Goal: Navigation & Orientation: Find specific page/section

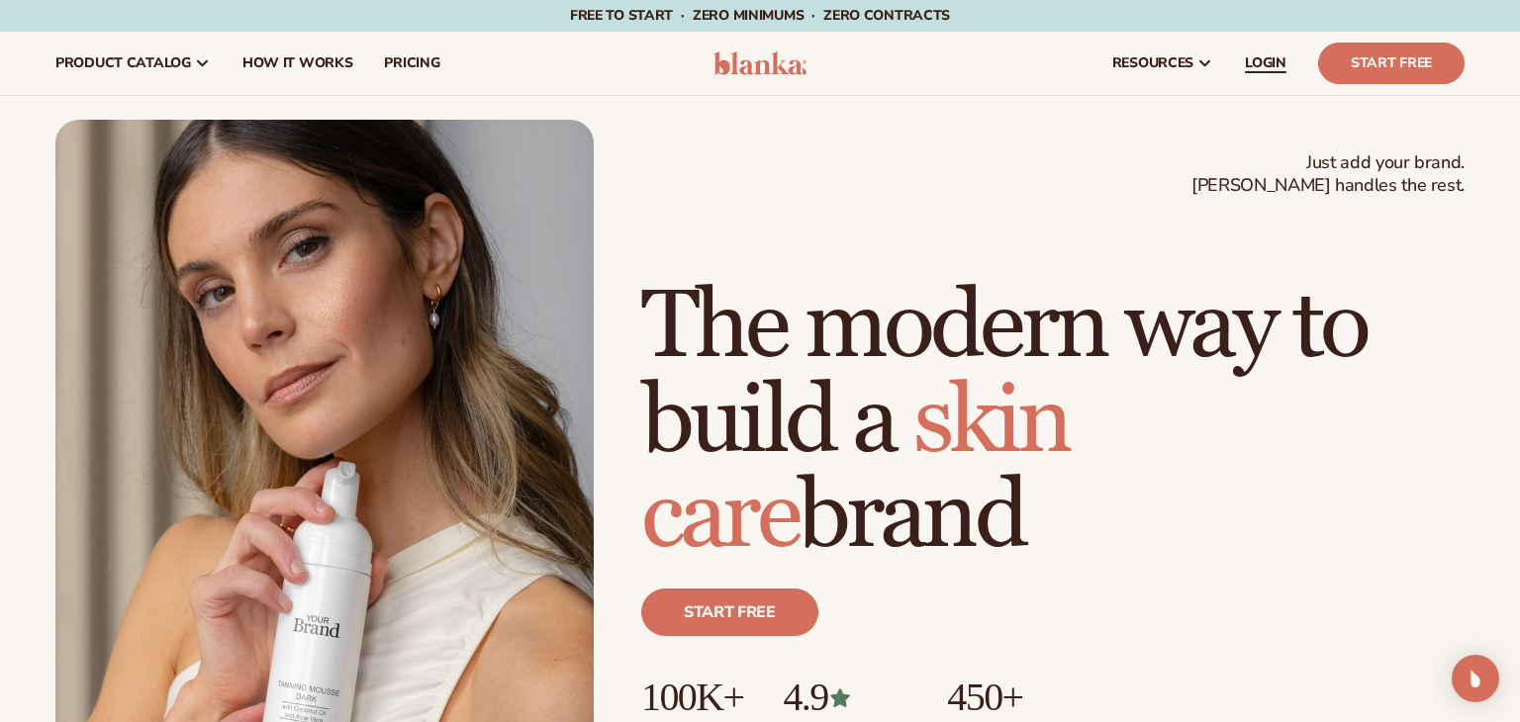
click at [1255, 64] on span "LOGIN" at bounding box center [1266, 63] width 42 height 16
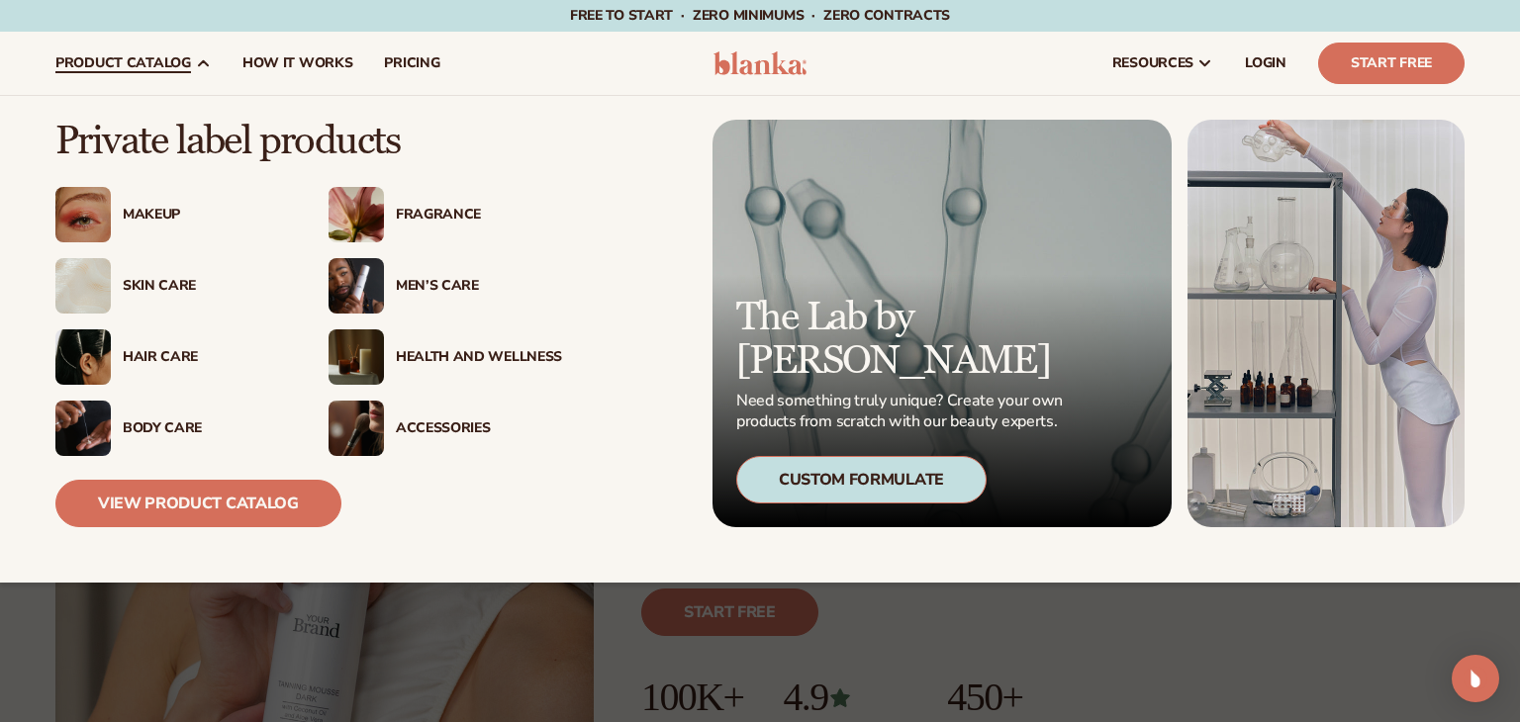
click at [173, 289] on div "Skin Care" at bounding box center [206, 286] width 166 height 17
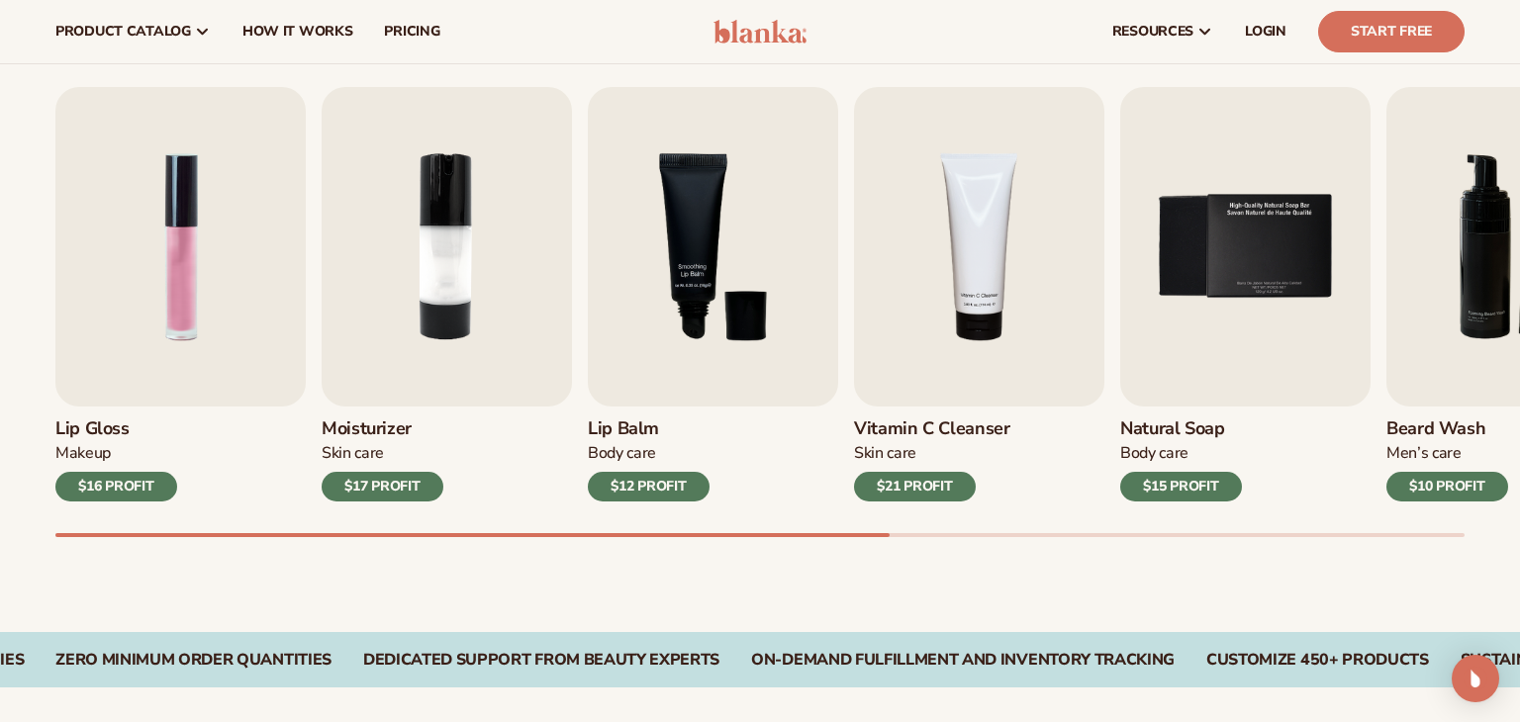
scroll to position [623, 0]
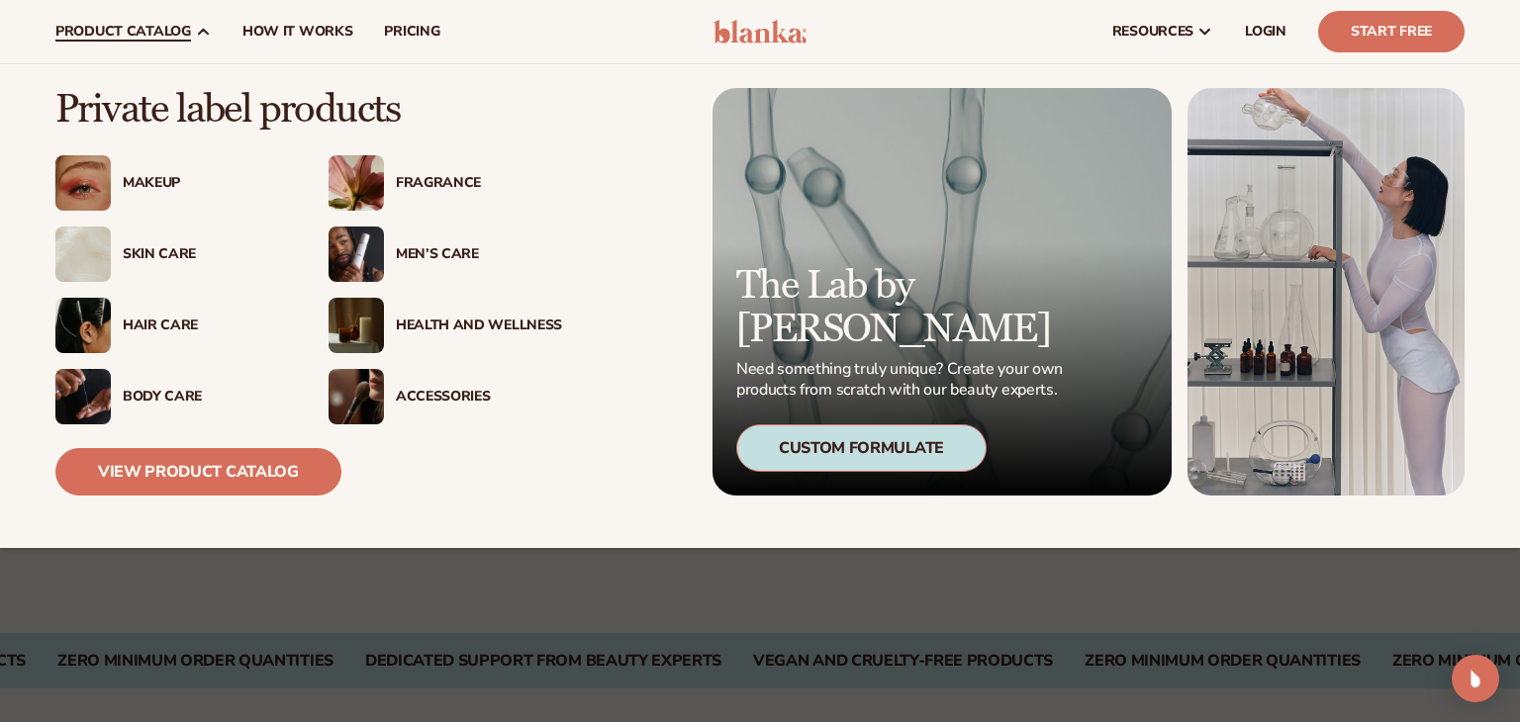
click at [140, 248] on div "Skin Care" at bounding box center [206, 254] width 166 height 17
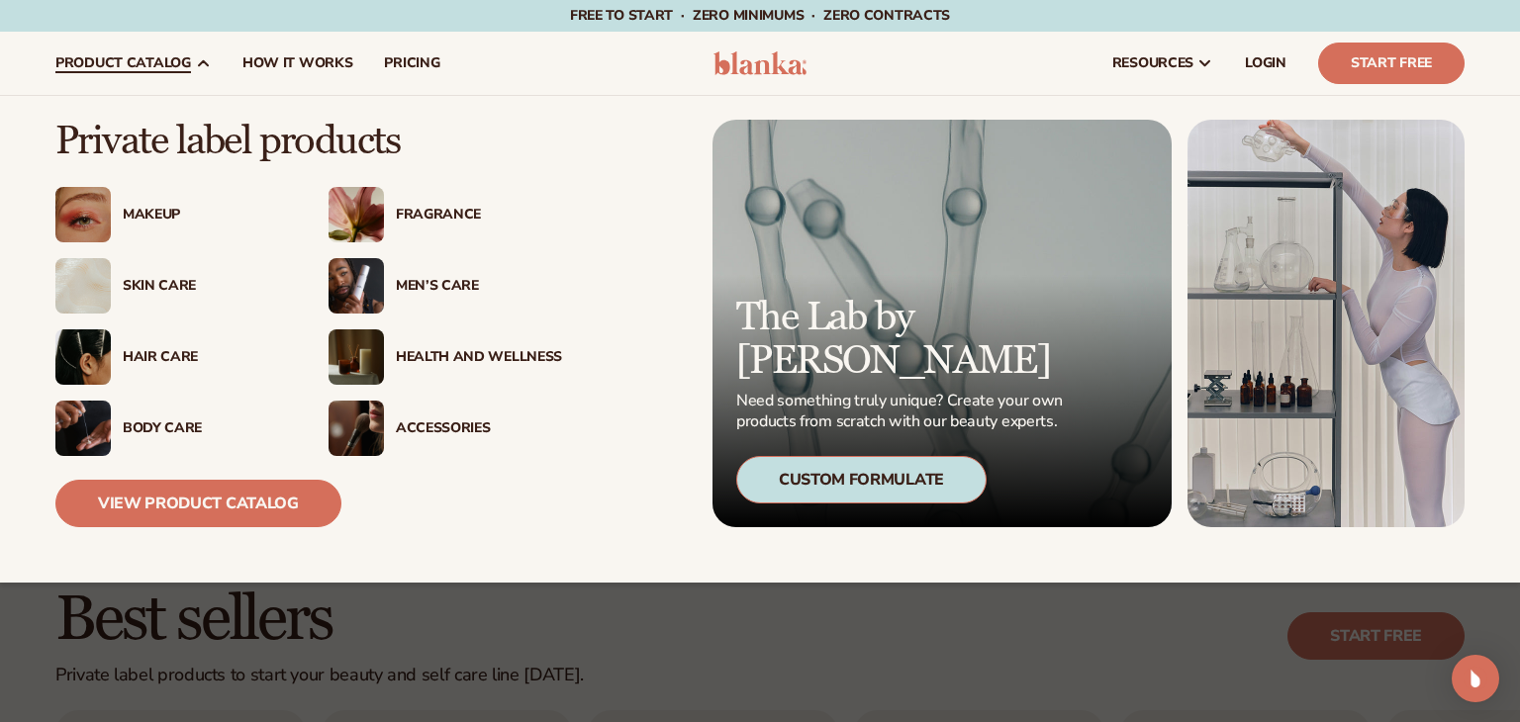
click at [358, 292] on img at bounding box center [356, 285] width 55 height 55
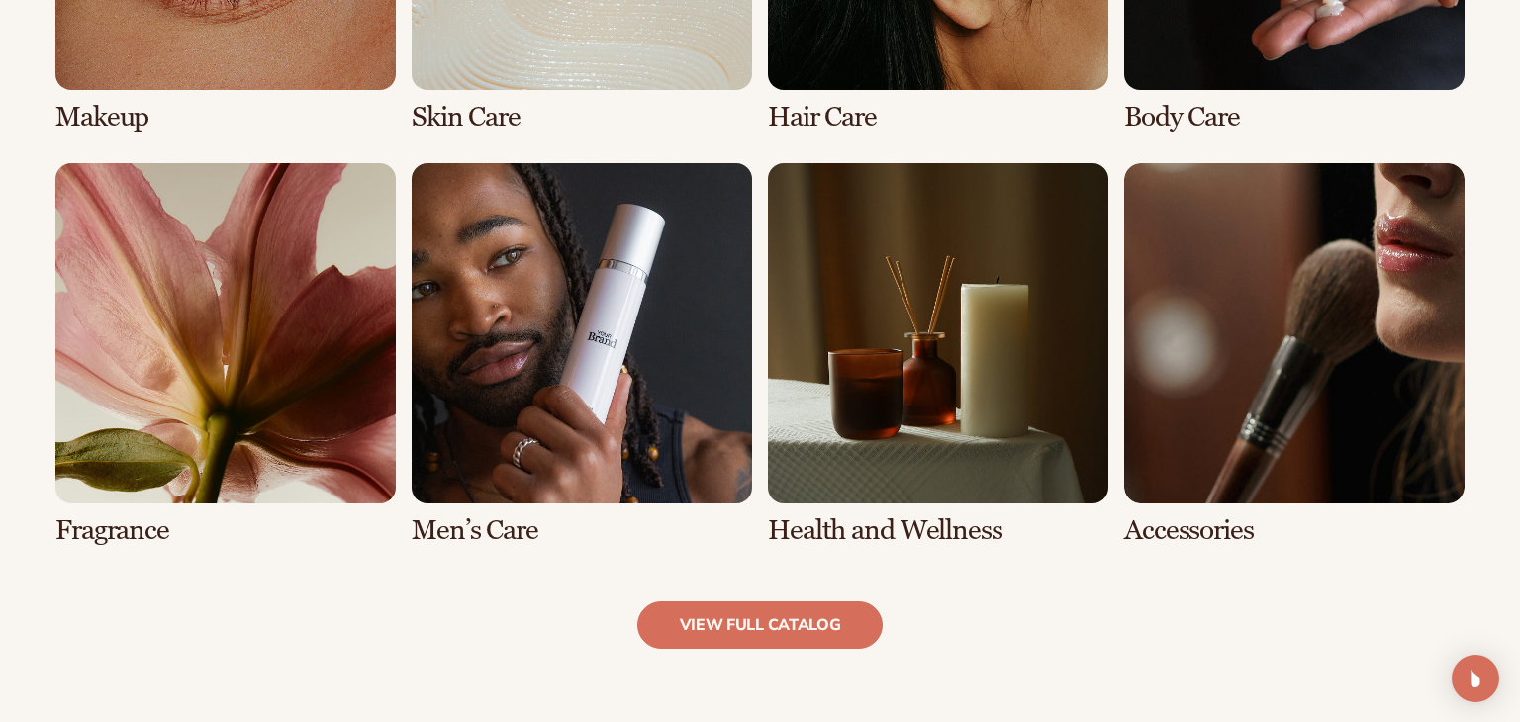
scroll to position [1739, 0]
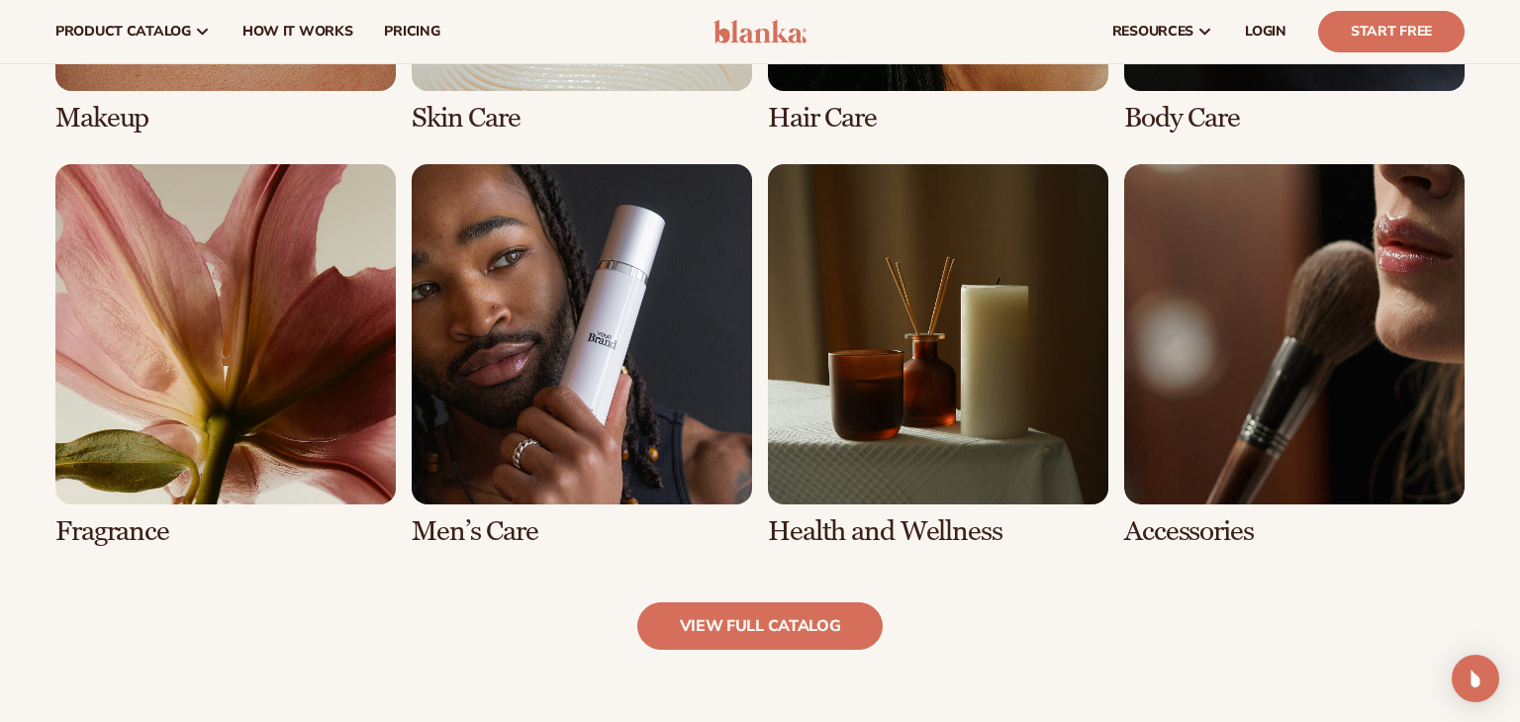
click at [513, 337] on link "6 / 8" at bounding box center [582, 355] width 340 height 383
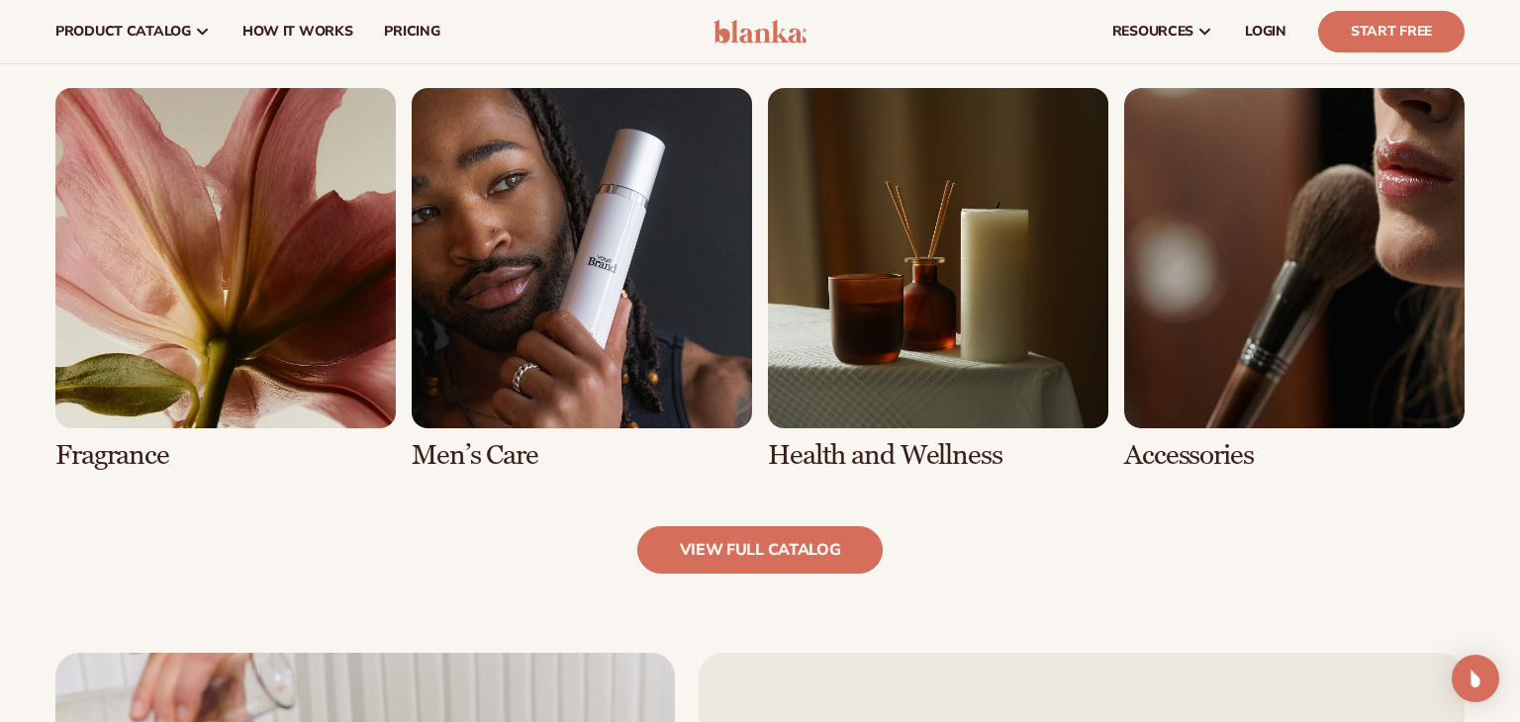
scroll to position [1833, 0]
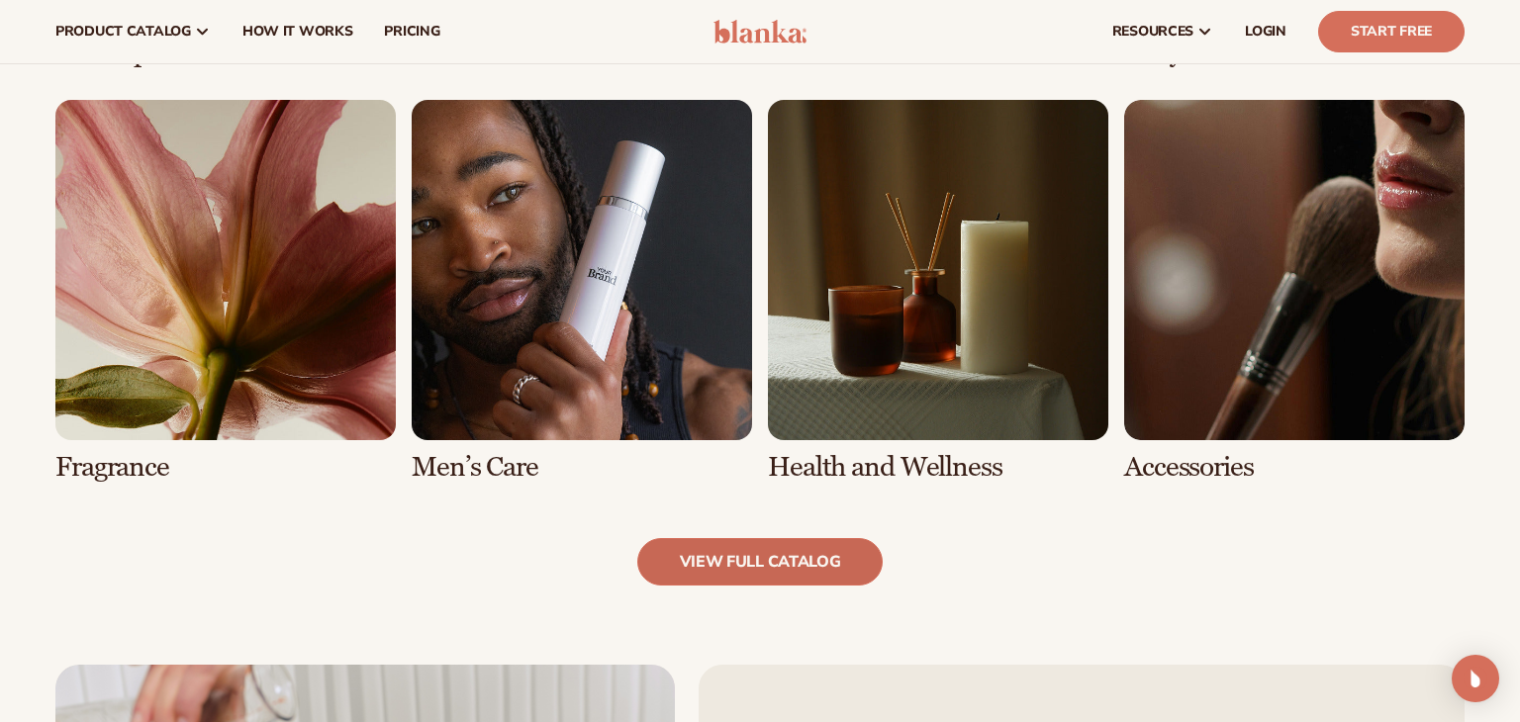
click at [721, 573] on link "view full catalog" at bounding box center [760, 562] width 246 height 48
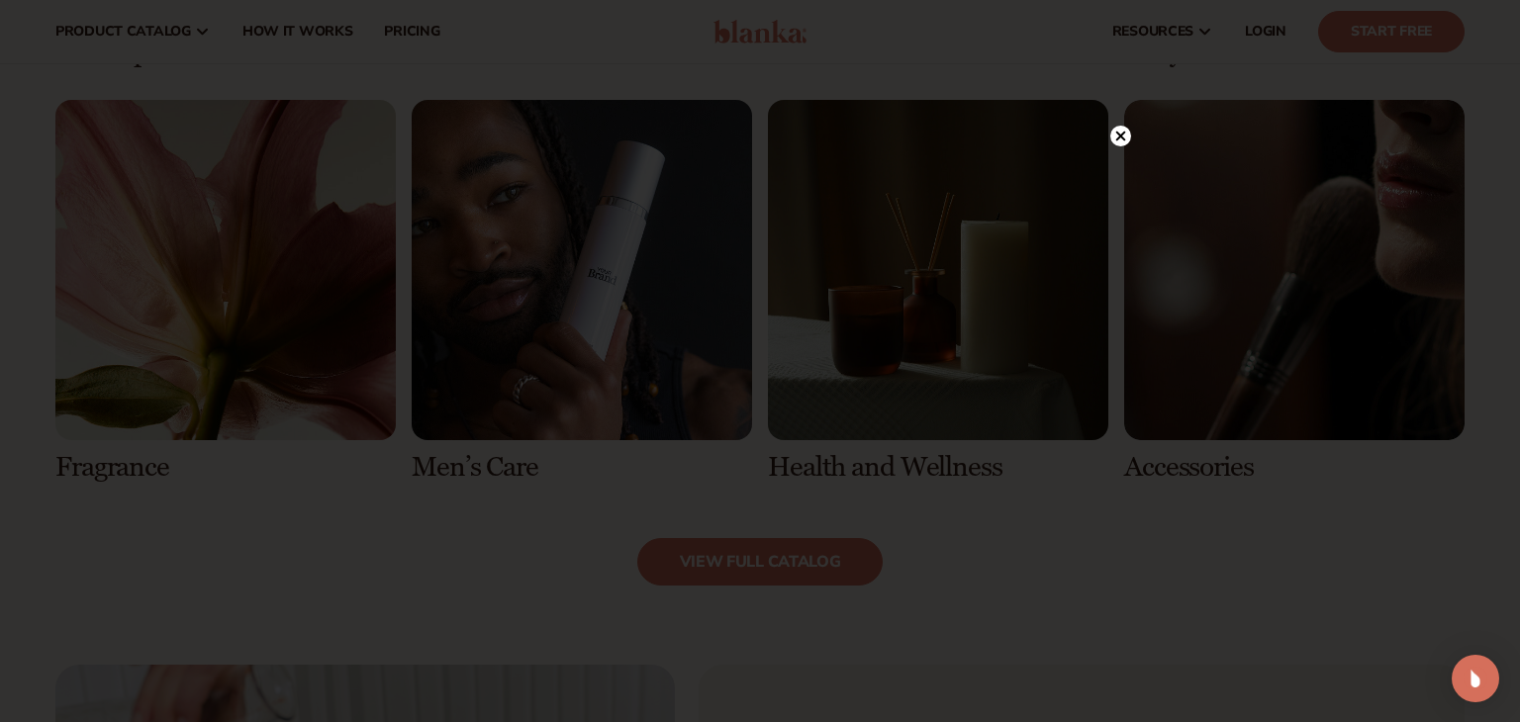
click at [1116, 132] on icon at bounding box center [1121, 136] width 10 height 10
